Goal: Transaction & Acquisition: Purchase product/service

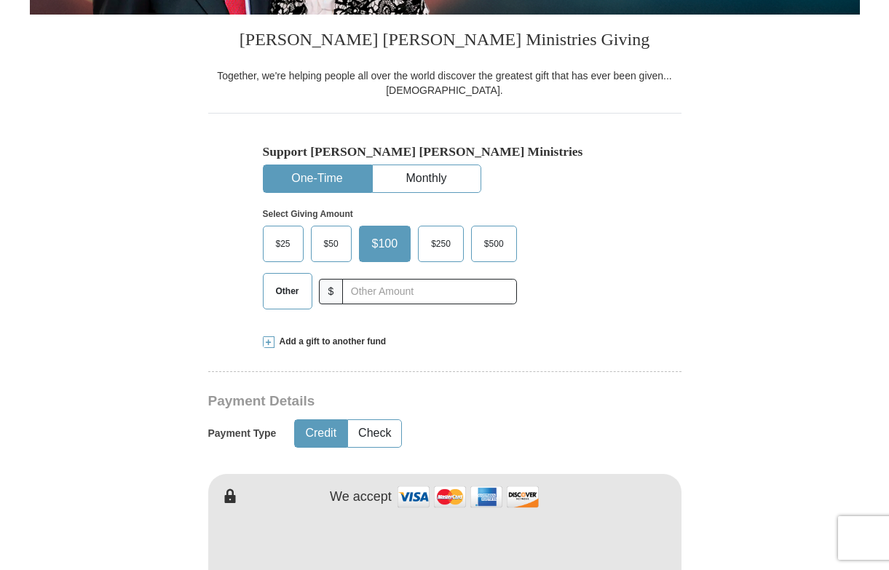
scroll to position [351, 0]
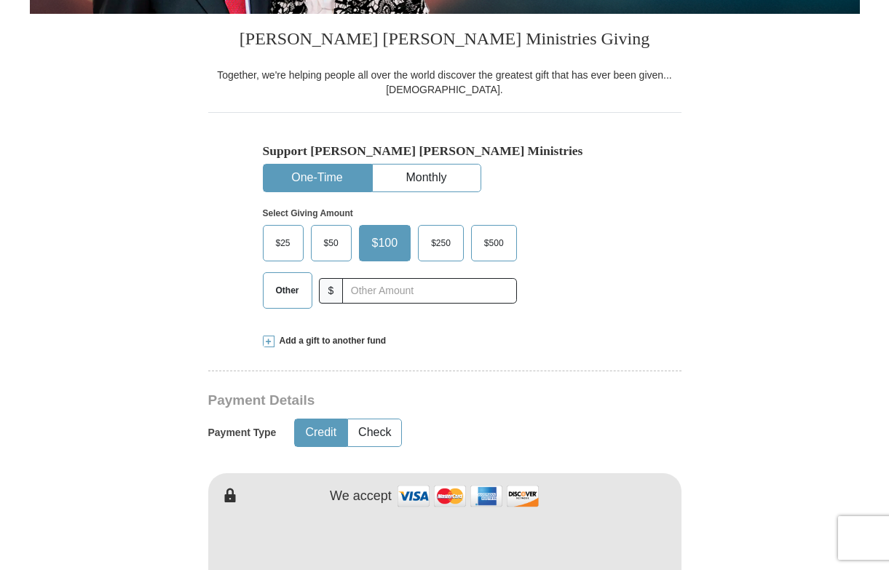
click at [297, 290] on span "Other" at bounding box center [288, 290] width 38 height 22
click at [0, 0] on input "Other" at bounding box center [0, 0] width 0 height 0
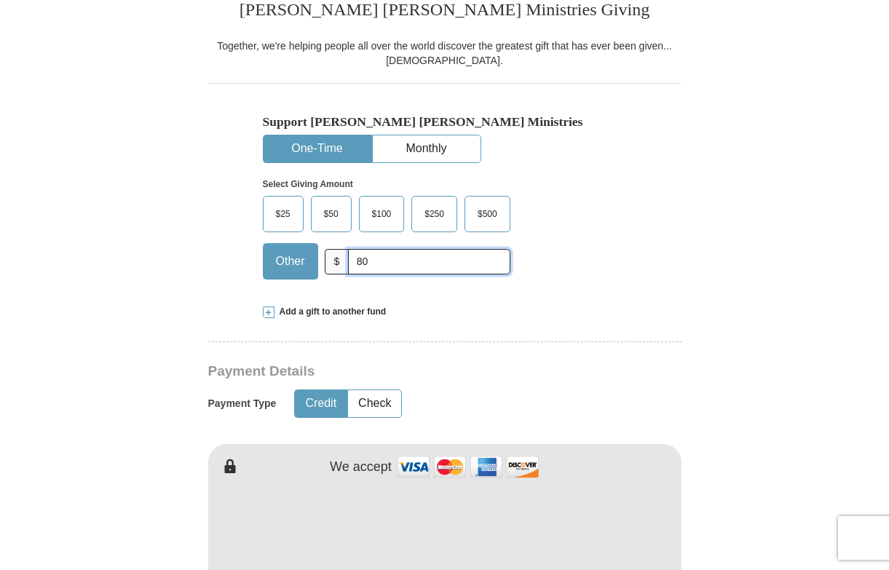
scroll to position [397, 0]
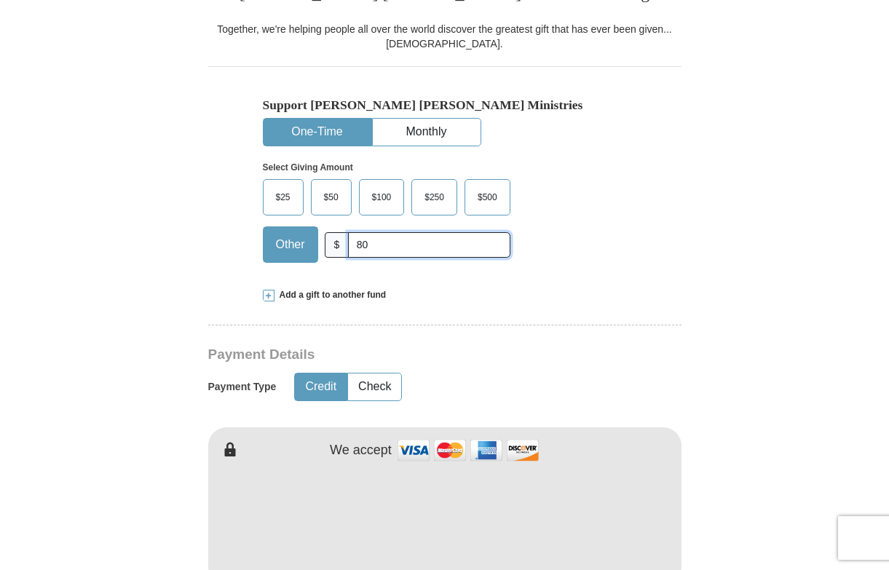
type input "80"
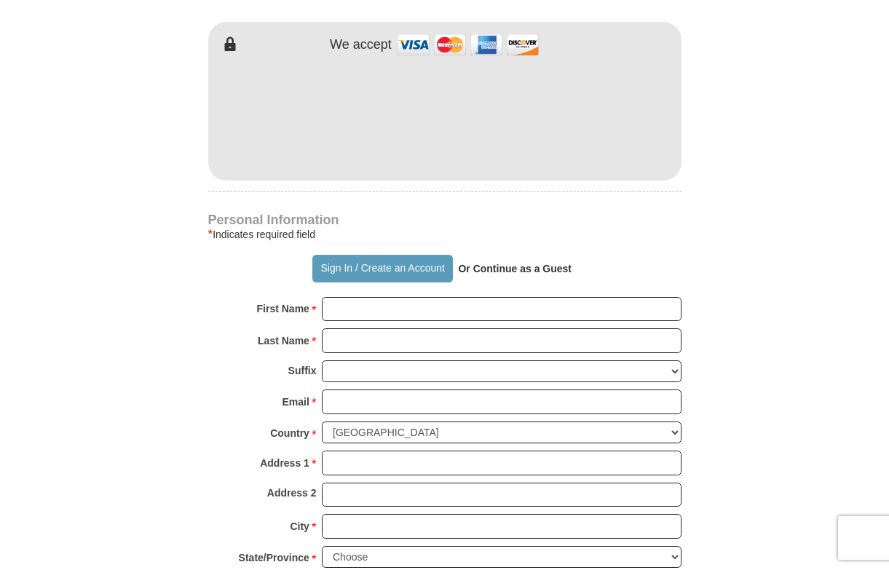
scroll to position [826, 0]
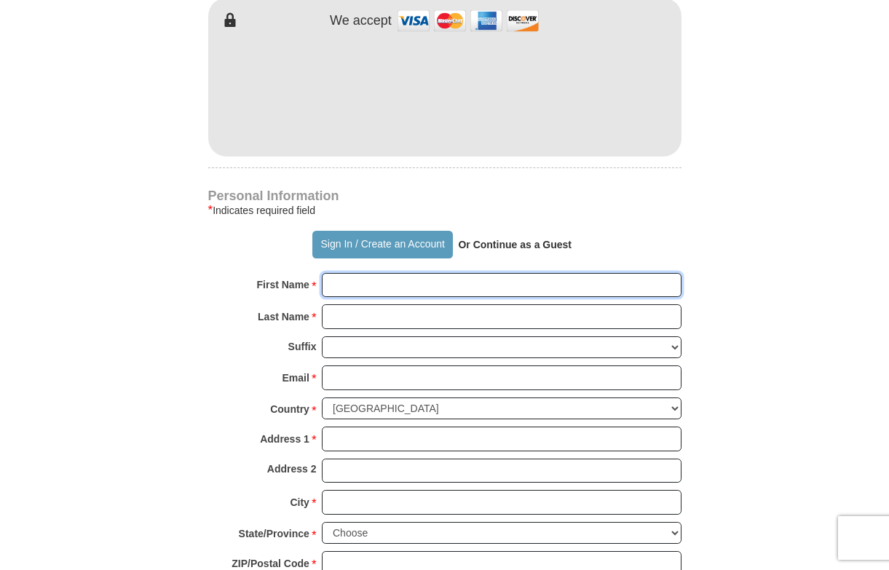
click at [669, 277] on input "First Name *" at bounding box center [501, 285] width 359 height 25
type input "[PERSON_NAME]"
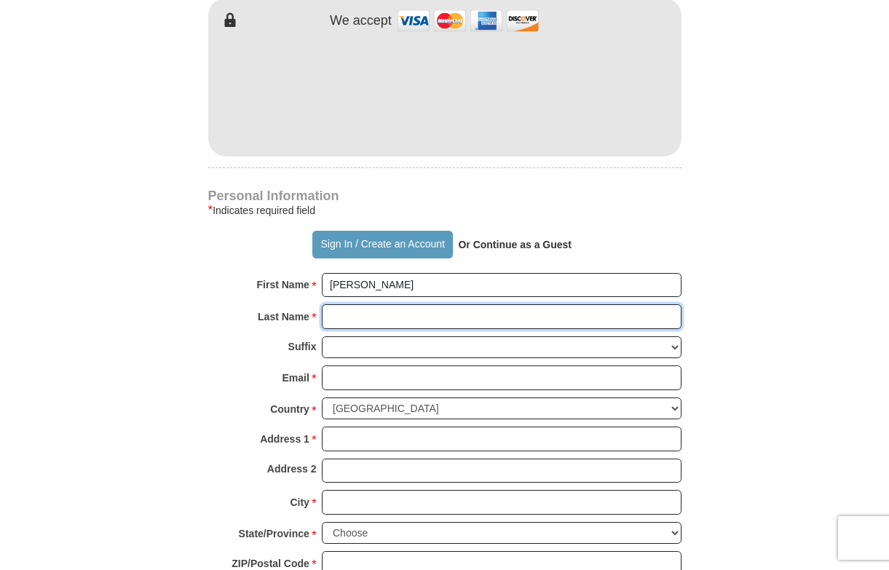
type input "[PERSON_NAME]"
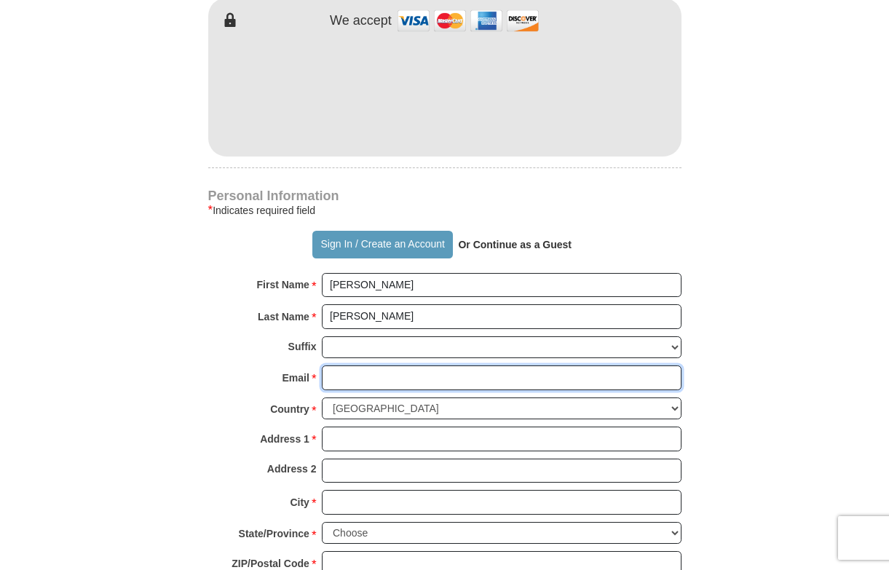
type input "[EMAIL_ADDRESS][DOMAIN_NAME]"
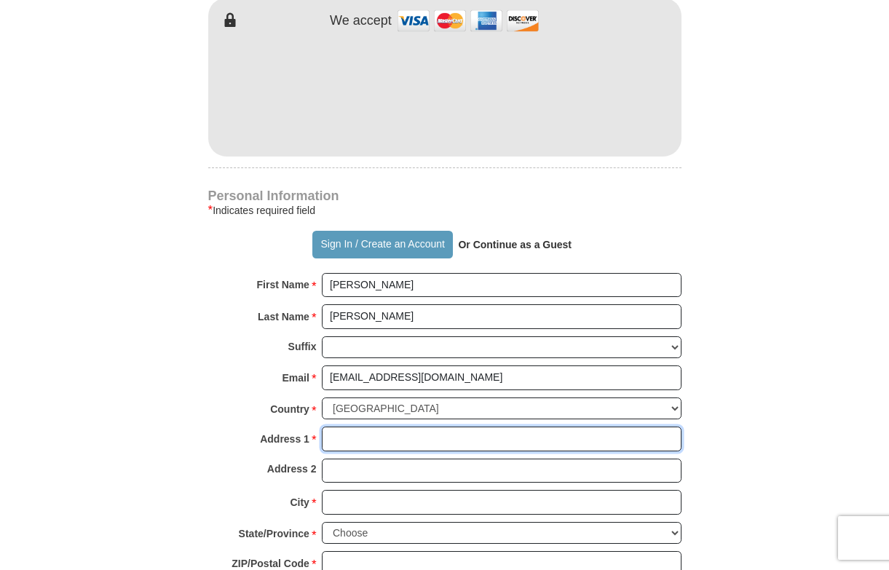
type input "[STREET_ADDRESS][PERSON_NAME]"
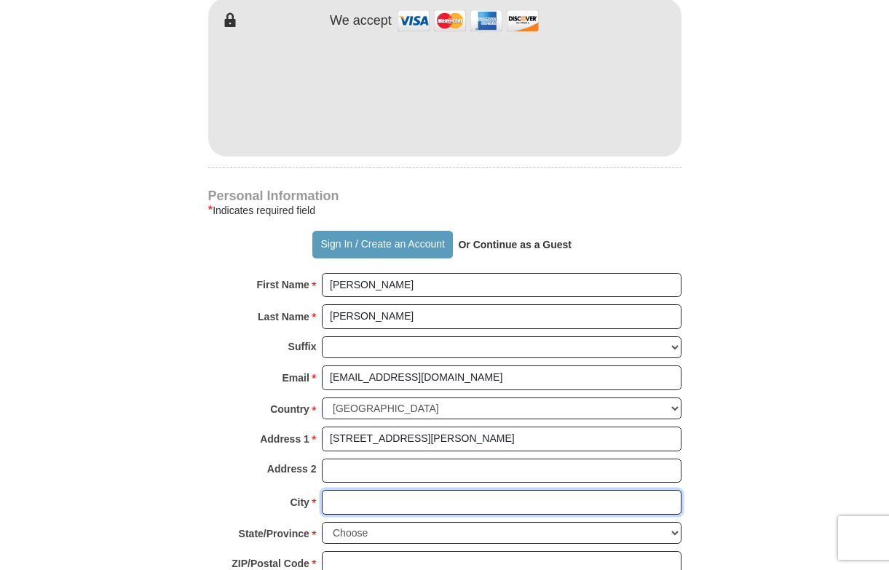
type input "[GEOGRAPHIC_DATA]"
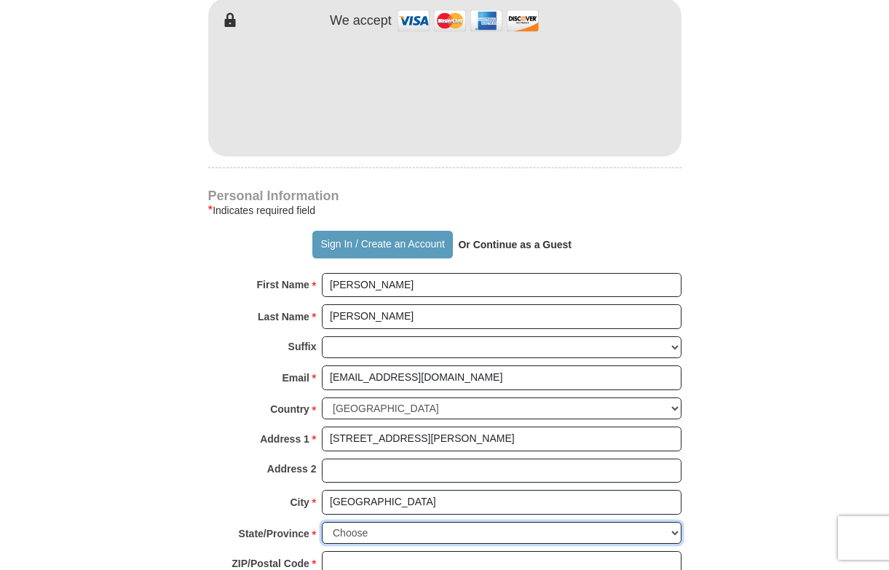
select select "IL"
type input "62702"
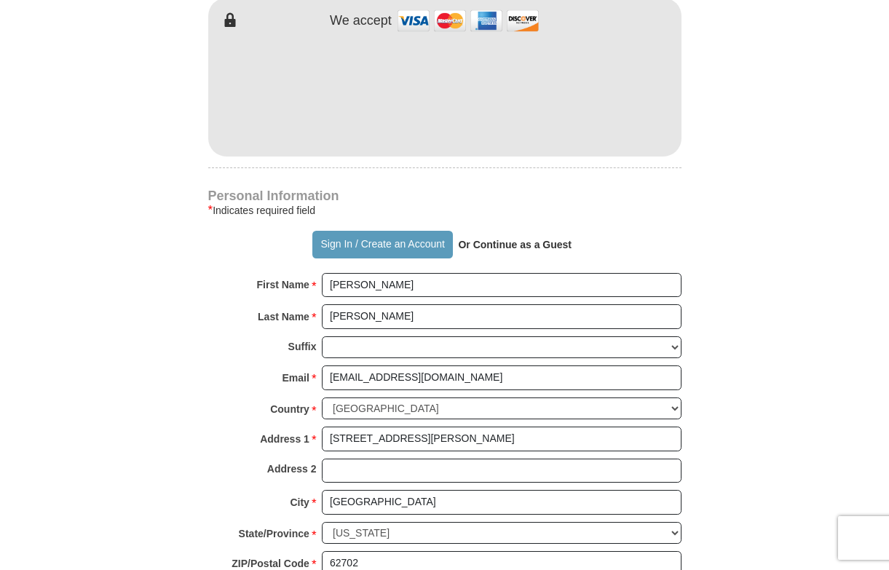
type input "2177415910"
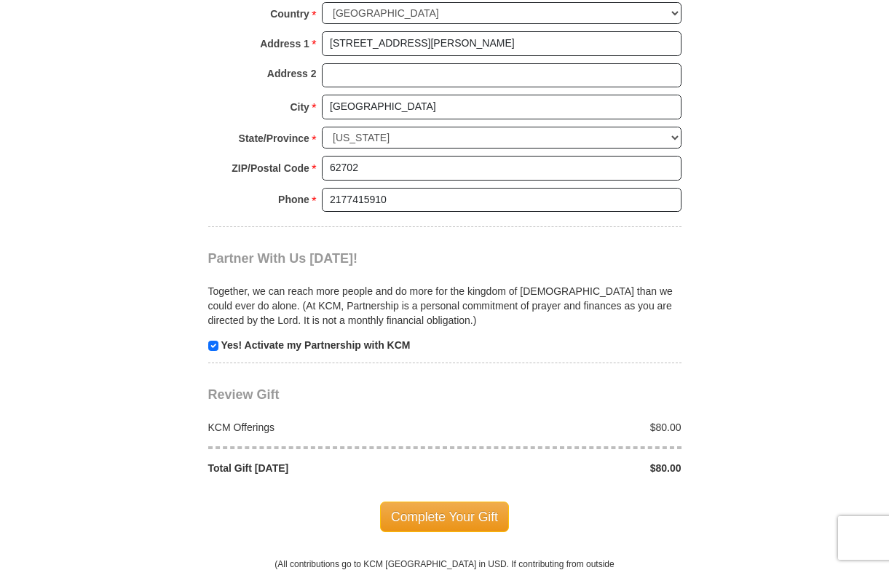
scroll to position [1257, 0]
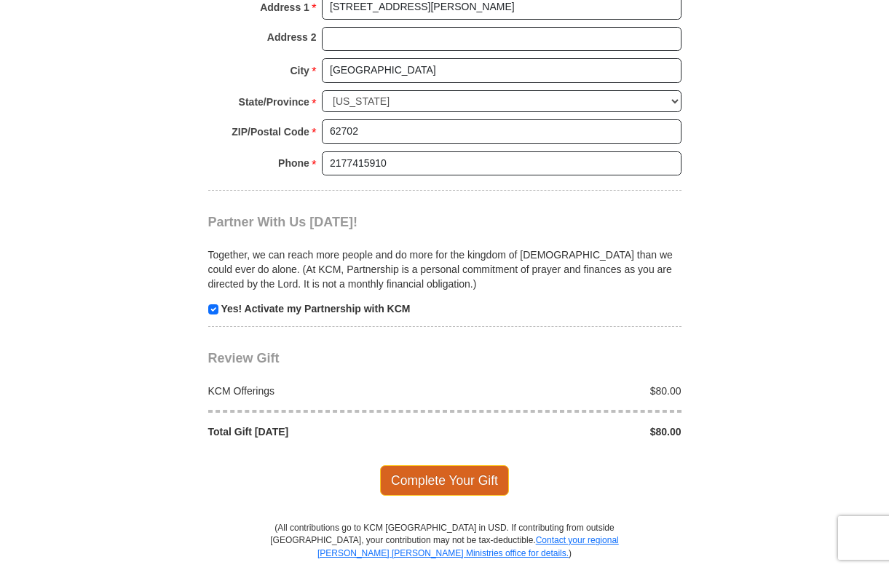
click at [429, 465] on span "Complete Your Gift" at bounding box center [444, 480] width 129 height 31
